Goal: Find specific page/section: Find specific page/section

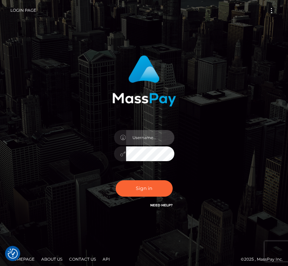
click at [132, 139] on input "text" at bounding box center [150, 137] width 48 height 15
type input "kateo"
click at [148, 141] on input "text" at bounding box center [150, 137] width 48 height 15
type input "kateo"
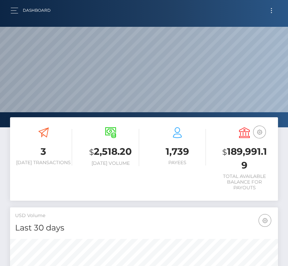
scroll to position [119, 129]
click at [270, 10] on button "Toggle navigation" at bounding box center [271, 10] width 12 height 9
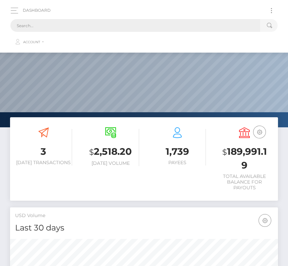
click at [30, 28] on input "text" at bounding box center [135, 25] width 250 height 13
paste input "202167"
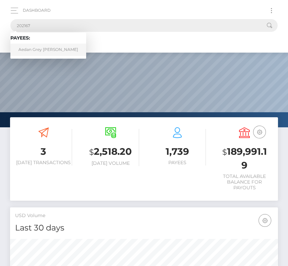
type input "202167"
click at [41, 51] on link "Aedan Grey Bieller" at bounding box center [48, 50] width 76 height 12
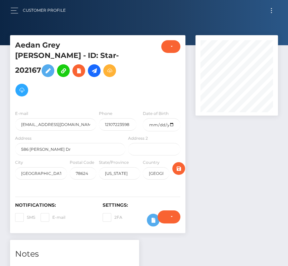
scroll to position [80, 82]
